Goal: Information Seeking & Learning: Learn about a topic

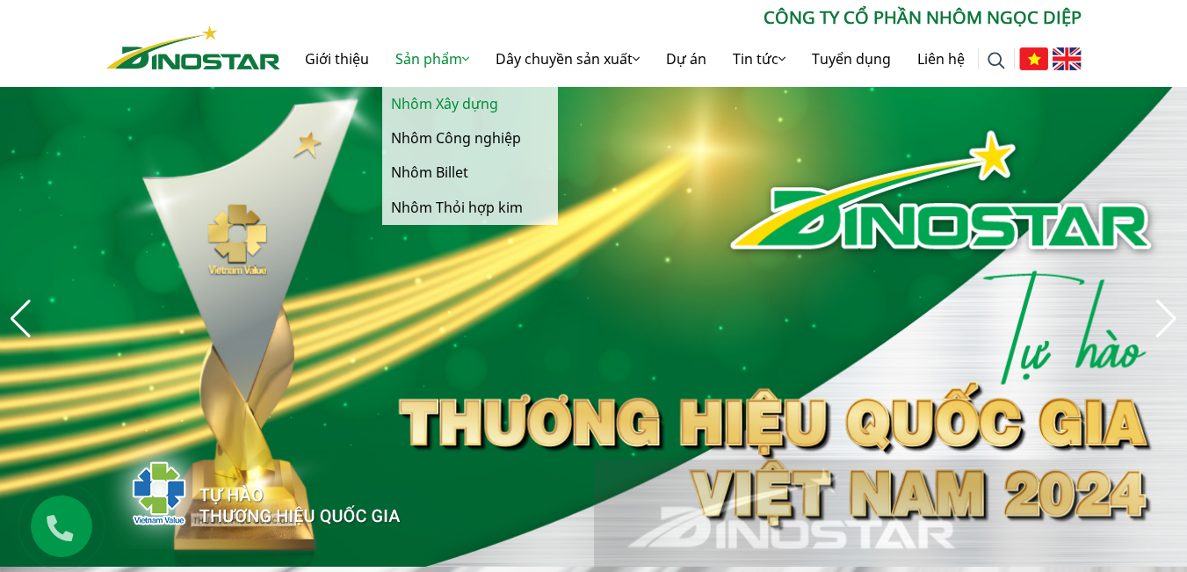
click at [454, 102] on link "Nhôm Xây dựng" at bounding box center [470, 104] width 176 height 34
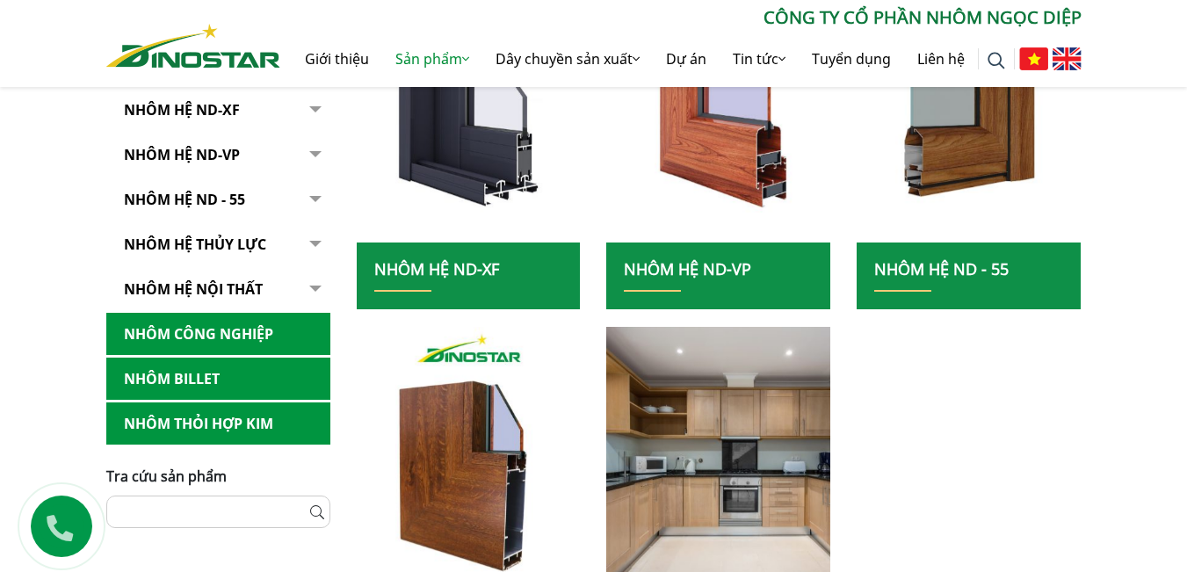
scroll to position [264, 0]
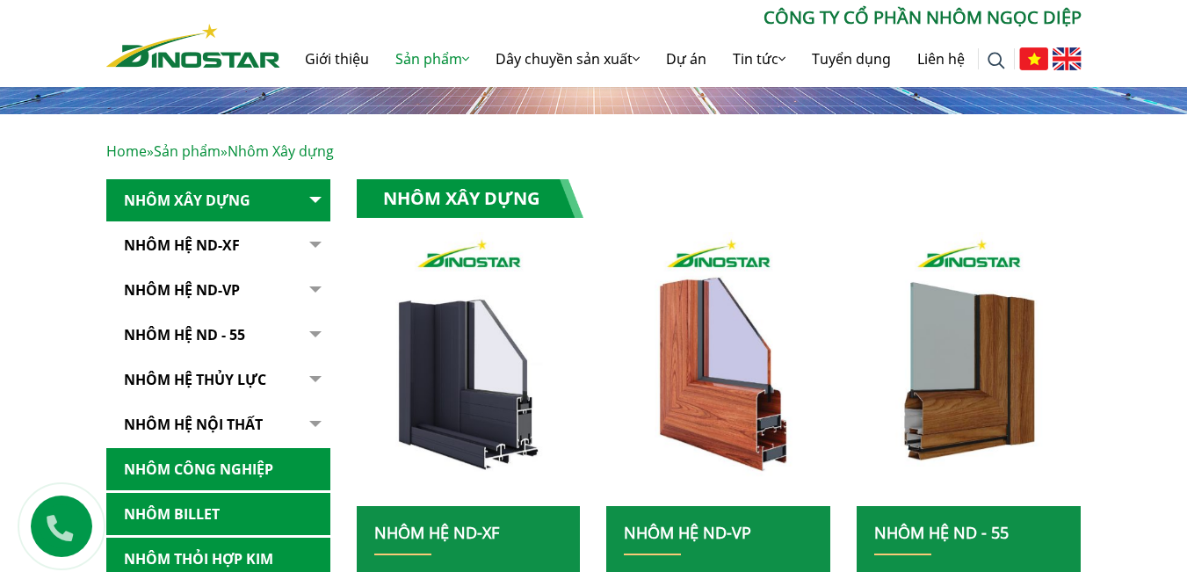
click at [315, 199] on button "button" at bounding box center [312, 312] width 35 height 267
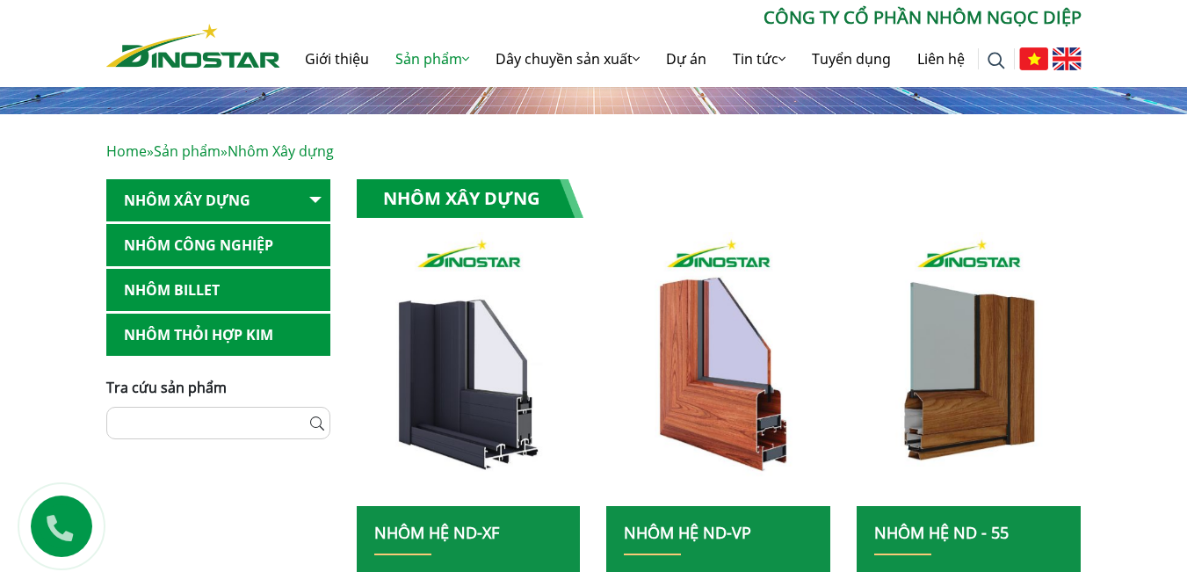
click at [315, 199] on button "button" at bounding box center [312, 200] width 35 height 43
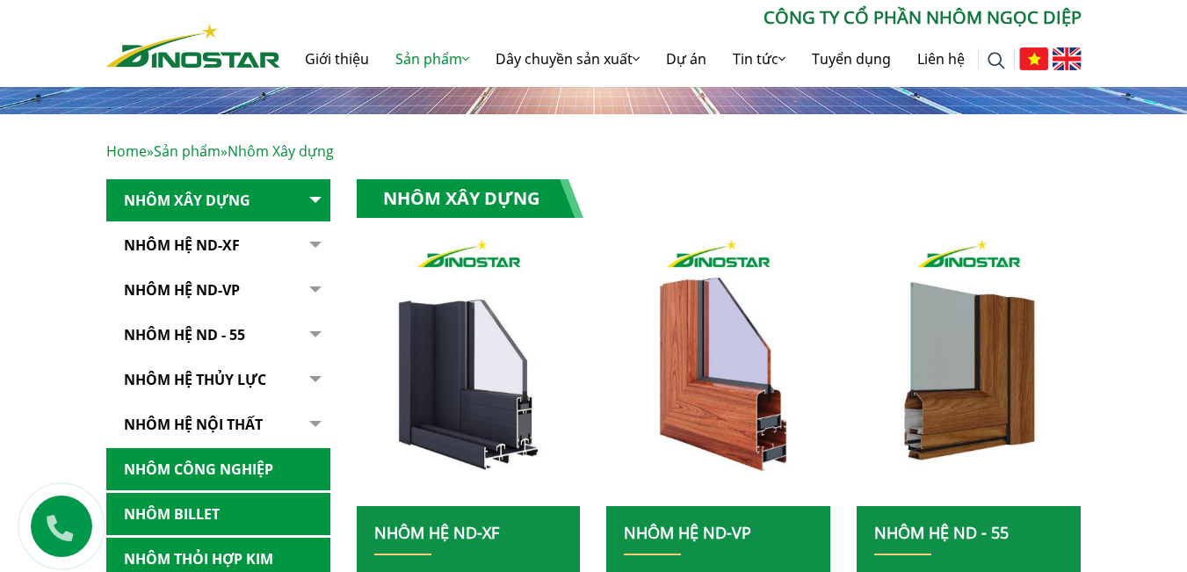
click at [216, 250] on link "Nhôm Hệ ND-XF" at bounding box center [218, 245] width 224 height 43
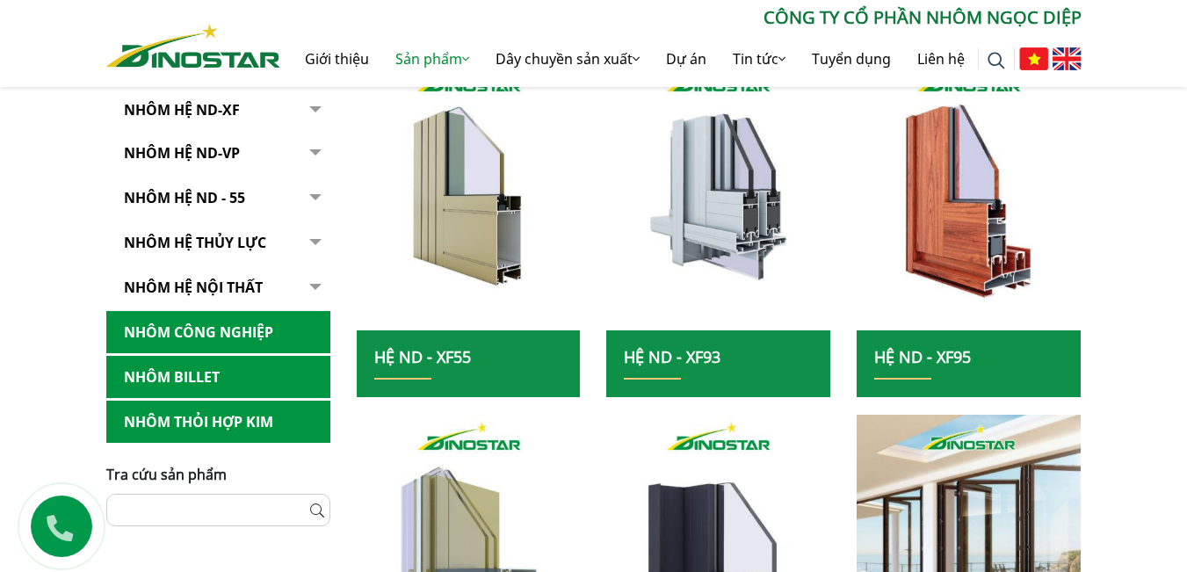
scroll to position [615, 0]
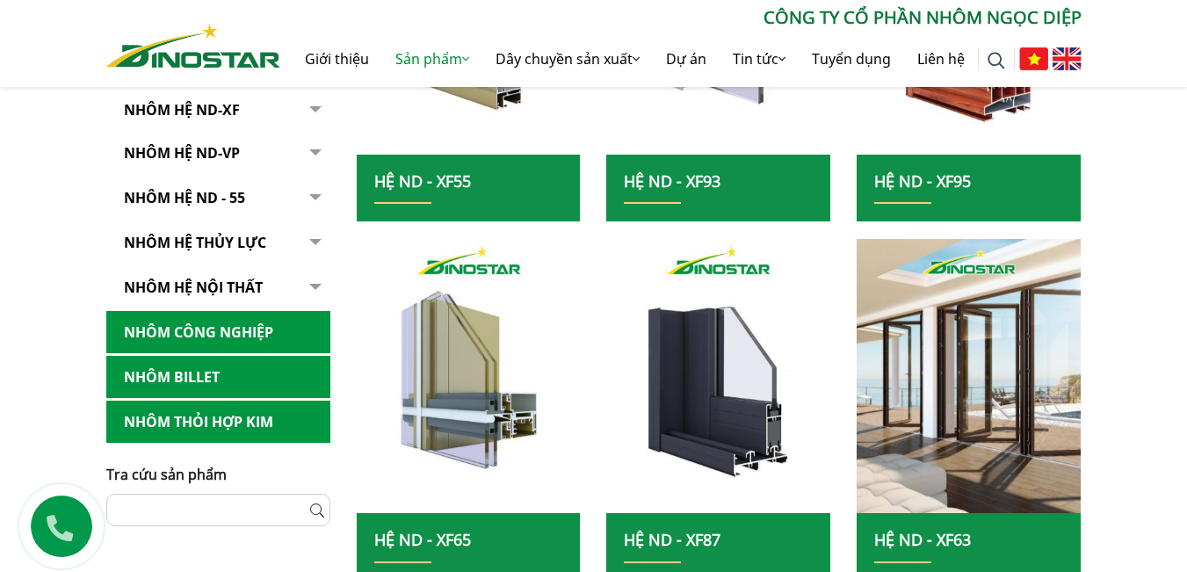
click at [234, 328] on link "Nhôm Công nghiệp" at bounding box center [218, 332] width 224 height 43
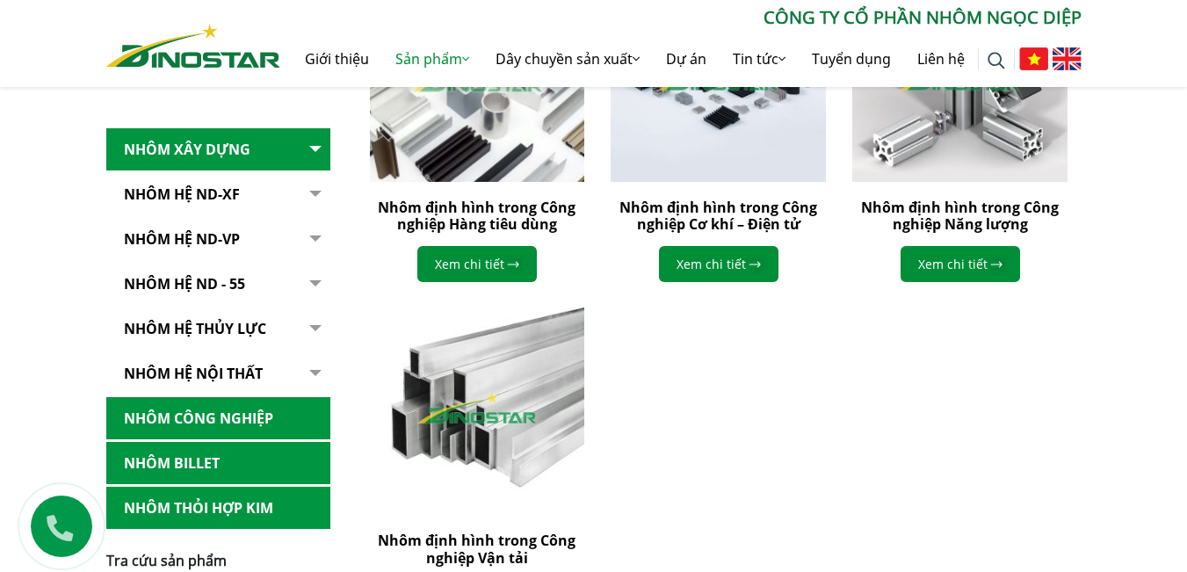
scroll to position [703, 0]
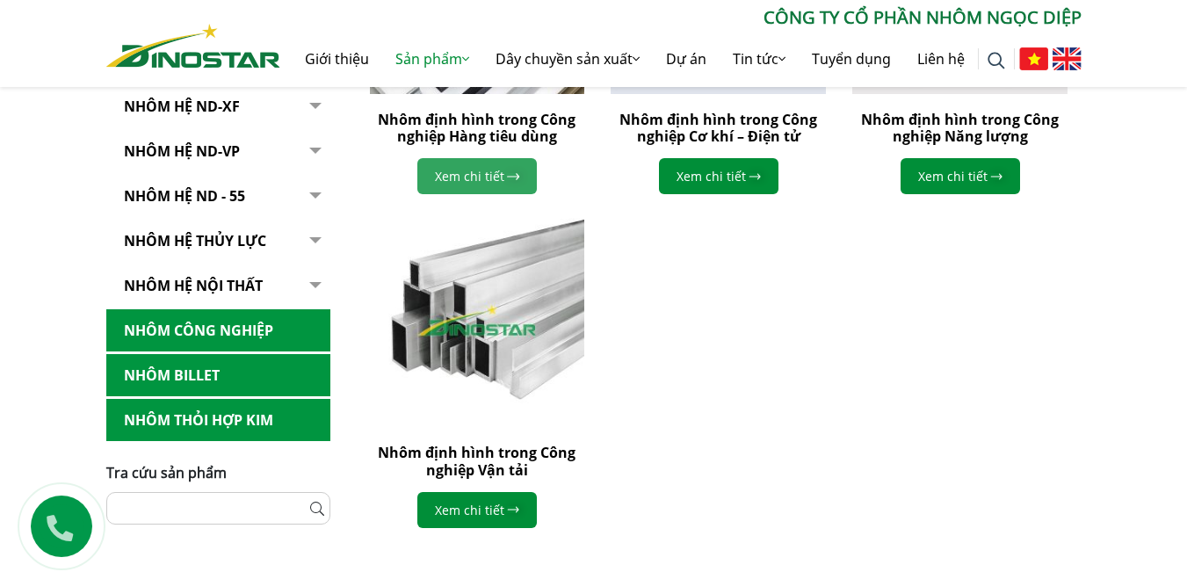
click at [510, 171] on link "Xem chi tiết" at bounding box center [476, 176] width 119 height 36
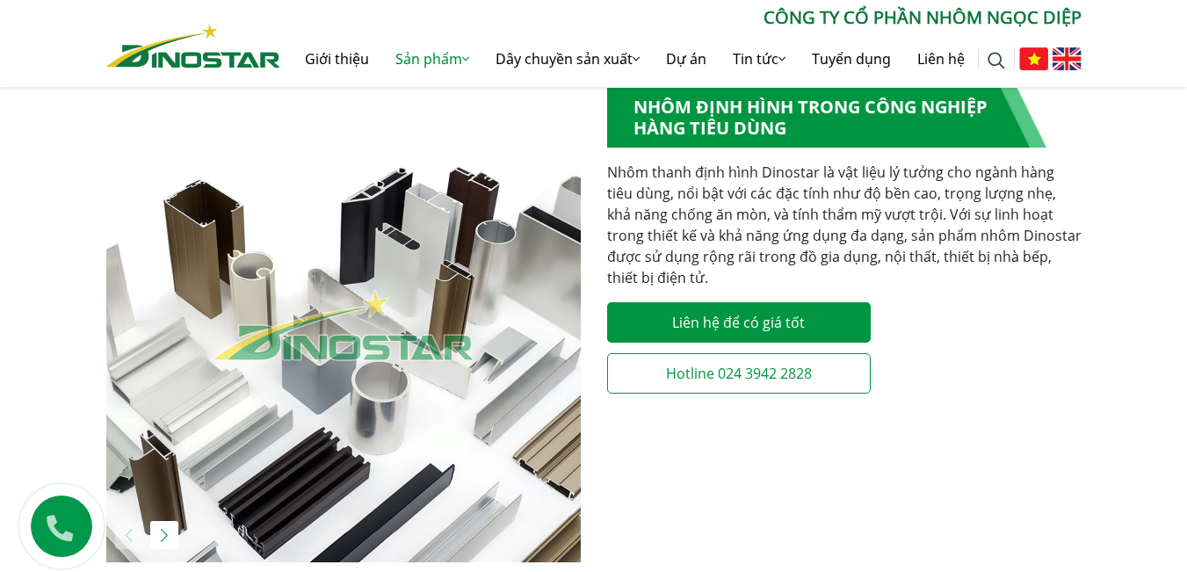
scroll to position [703, 0]
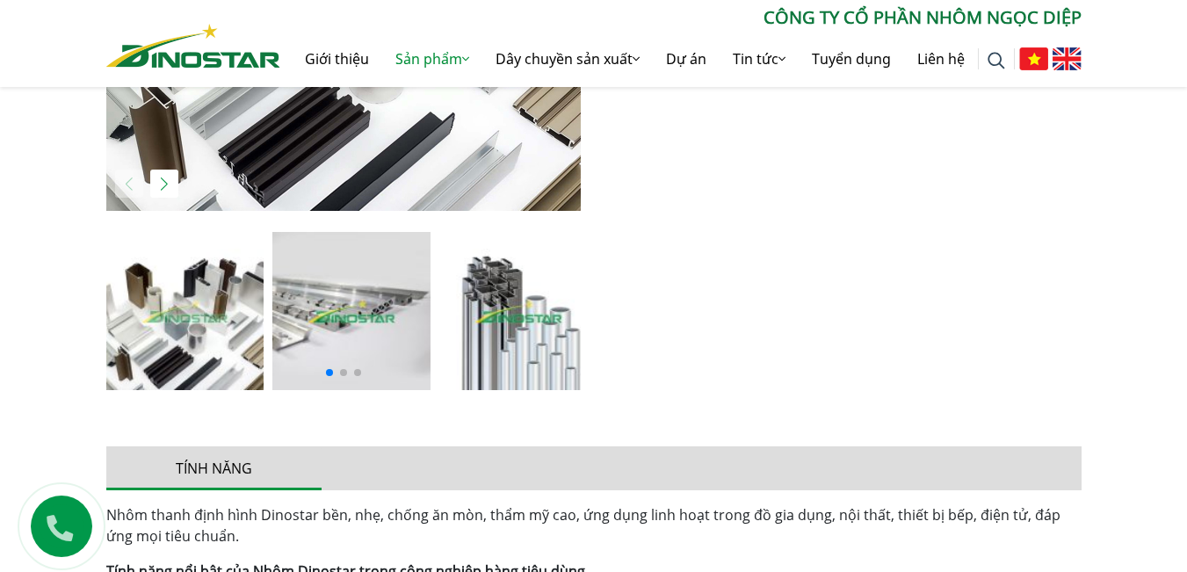
click at [497, 307] on img at bounding box center [518, 311] width 158 height 158
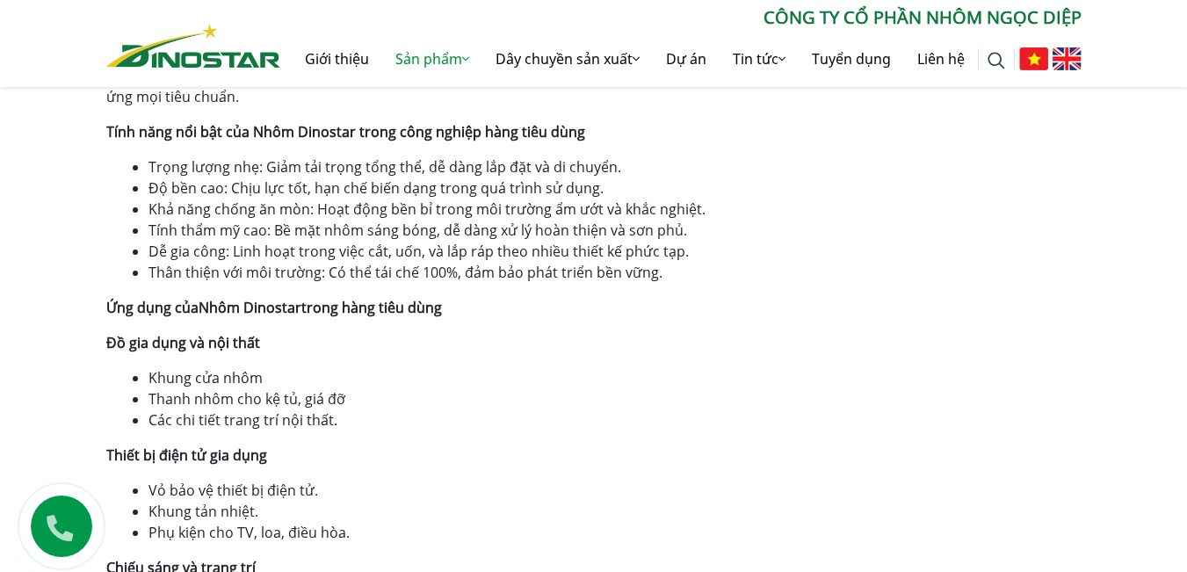
scroll to position [1318, 0]
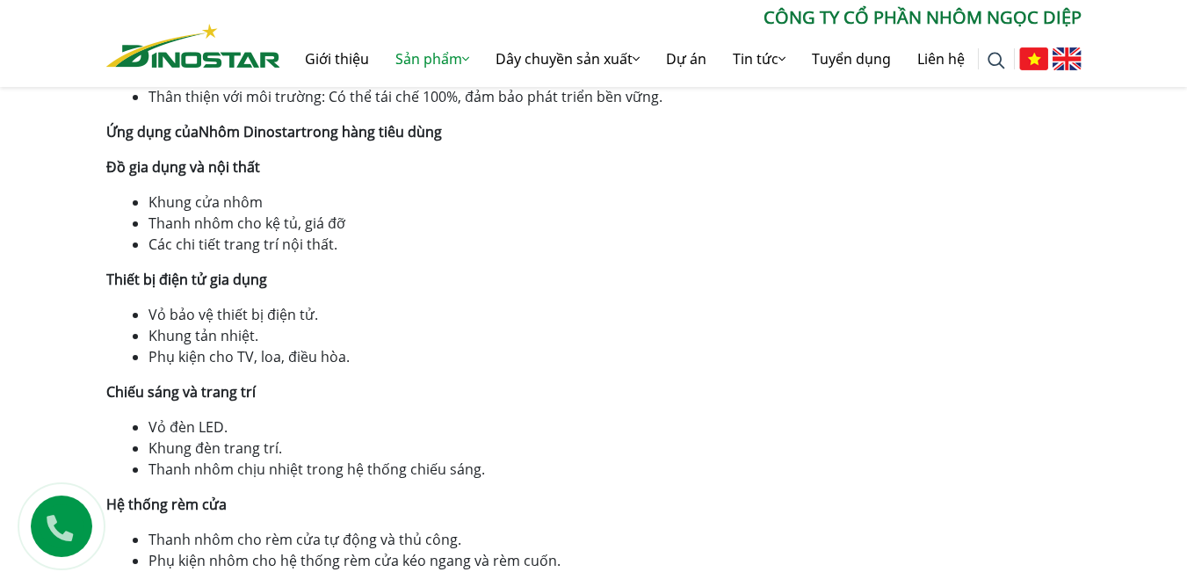
drag, startPoint x: 498, startPoint y: 306, endPoint x: 449, endPoint y: 297, distance: 50.0
click at [449, 297] on div "Nhôm thanh định hình Dinostar bền, nhẹ, chống ăn mòn, thẩm mỹ cao, ứng dụng lin…" at bounding box center [593, 353] width 975 height 928
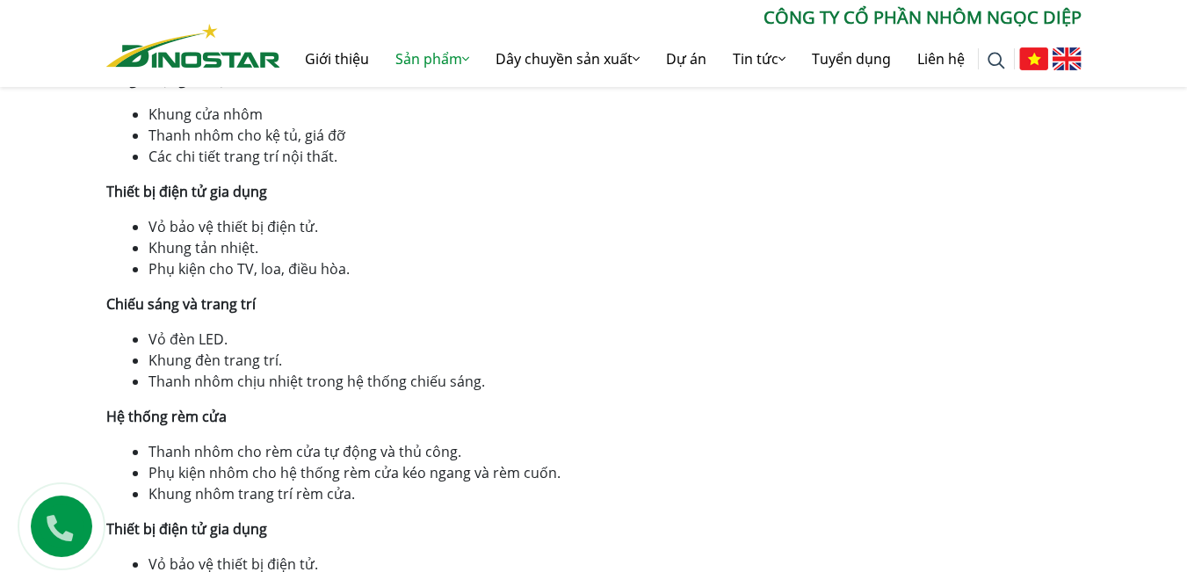
scroll to position [1142, 0]
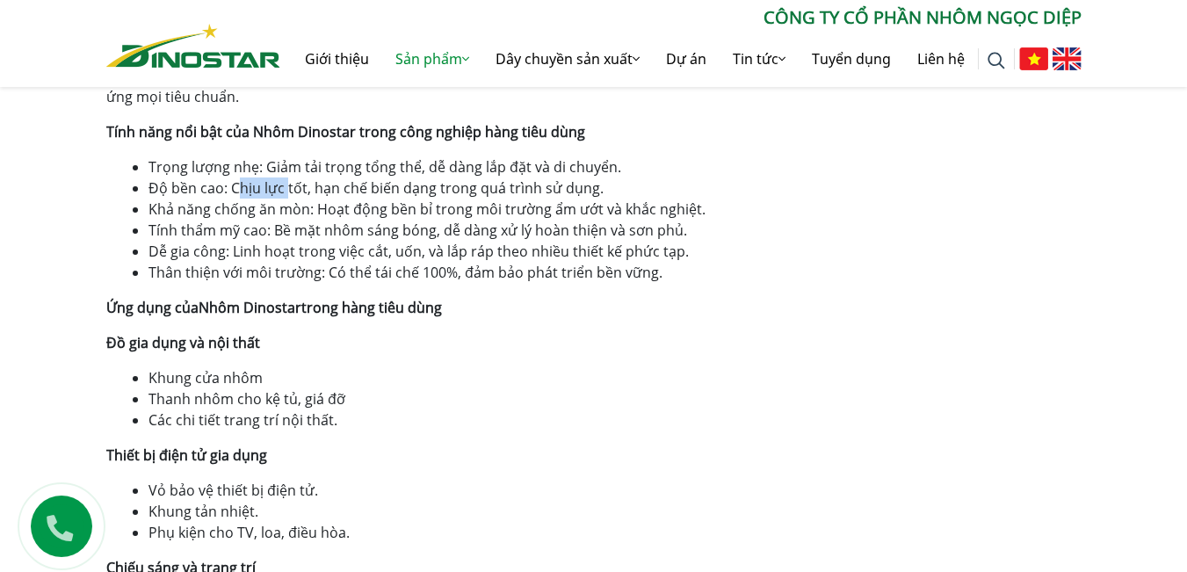
drag, startPoint x: 236, startPoint y: 191, endPoint x: 286, endPoint y: 191, distance: 50.1
click at [286, 191] on li "Độ bền cao: Chịu lực tốt, hạn chế biến dạng trong quá trình sử dụng." at bounding box center [614, 187] width 933 height 21
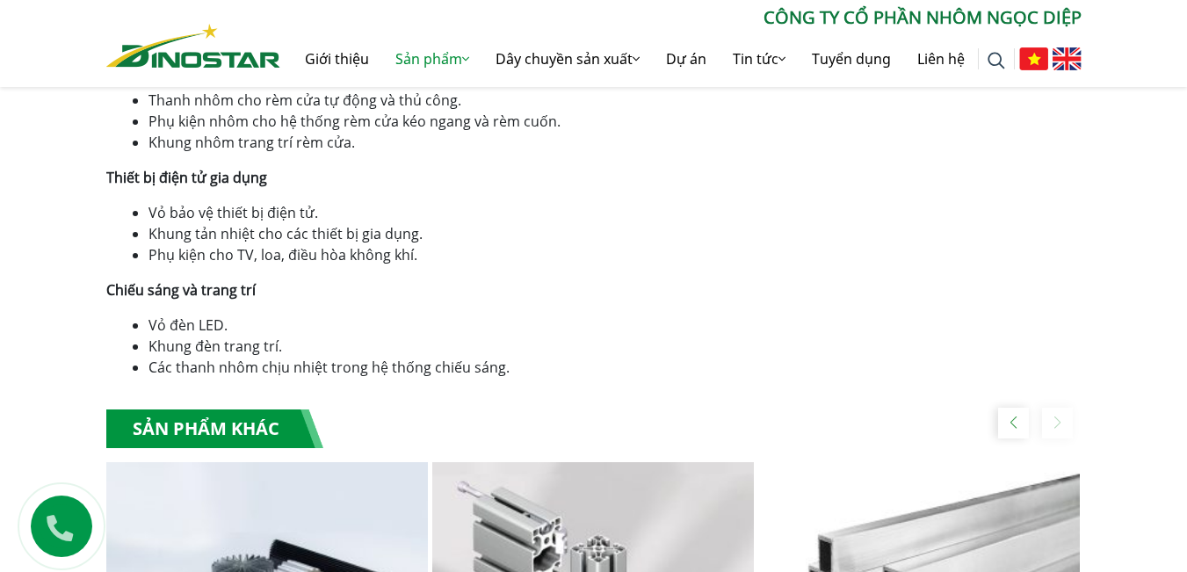
scroll to position [1406, 0]
